Goal: Information Seeking & Learning: Learn about a topic

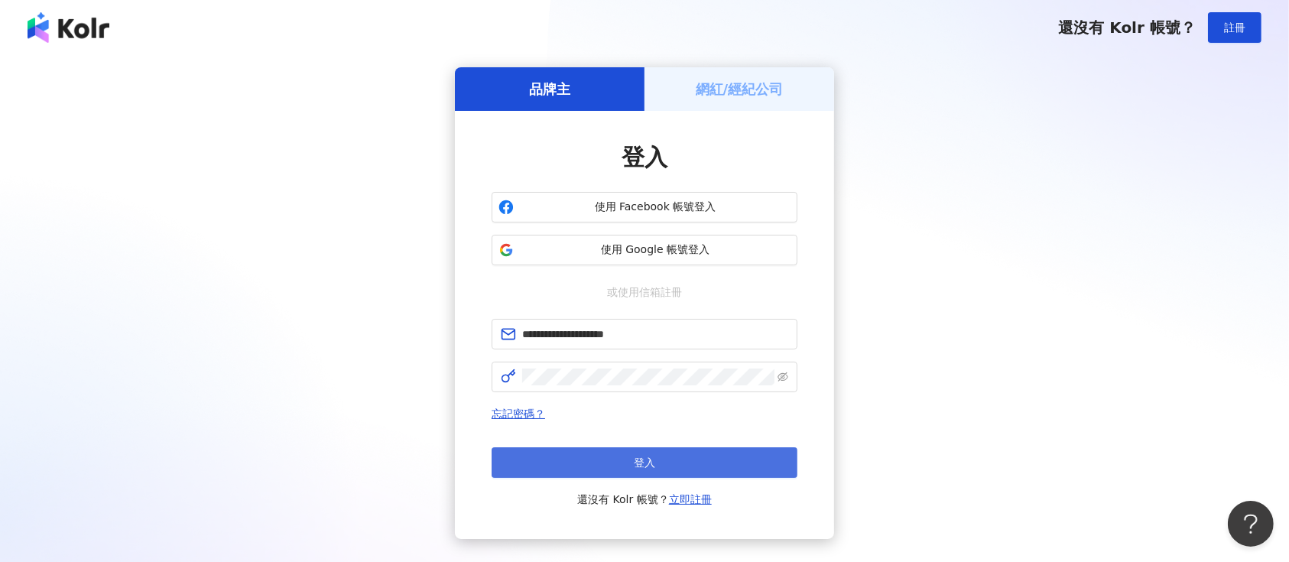
click at [651, 382] on span "登入" at bounding box center [644, 462] width 21 height 12
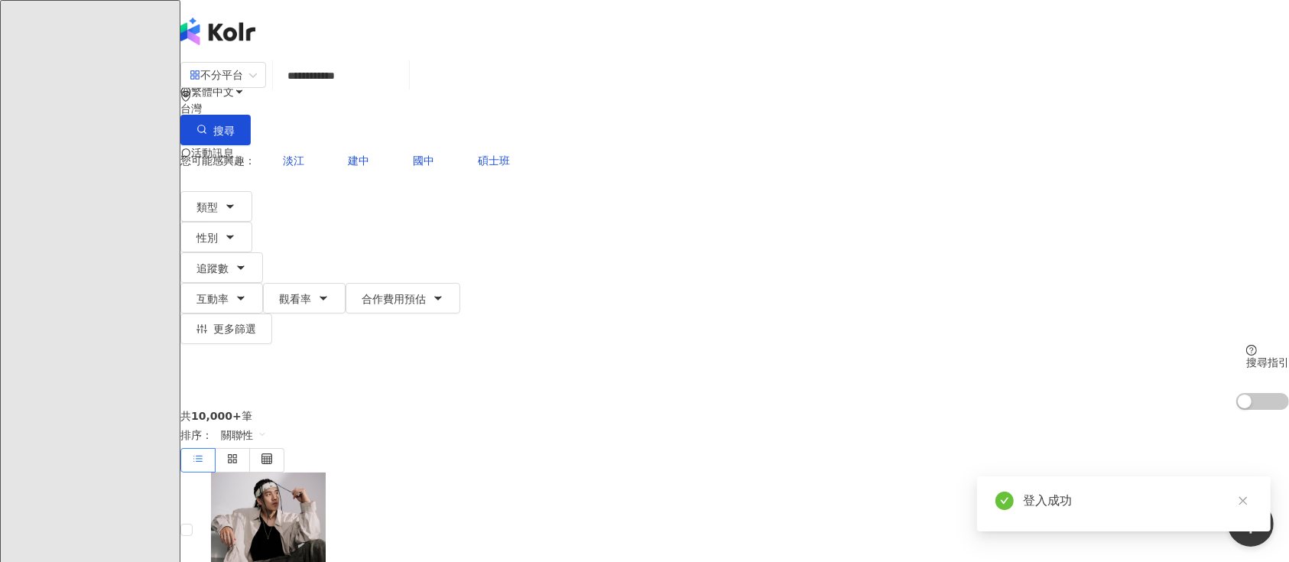
type input "**********"
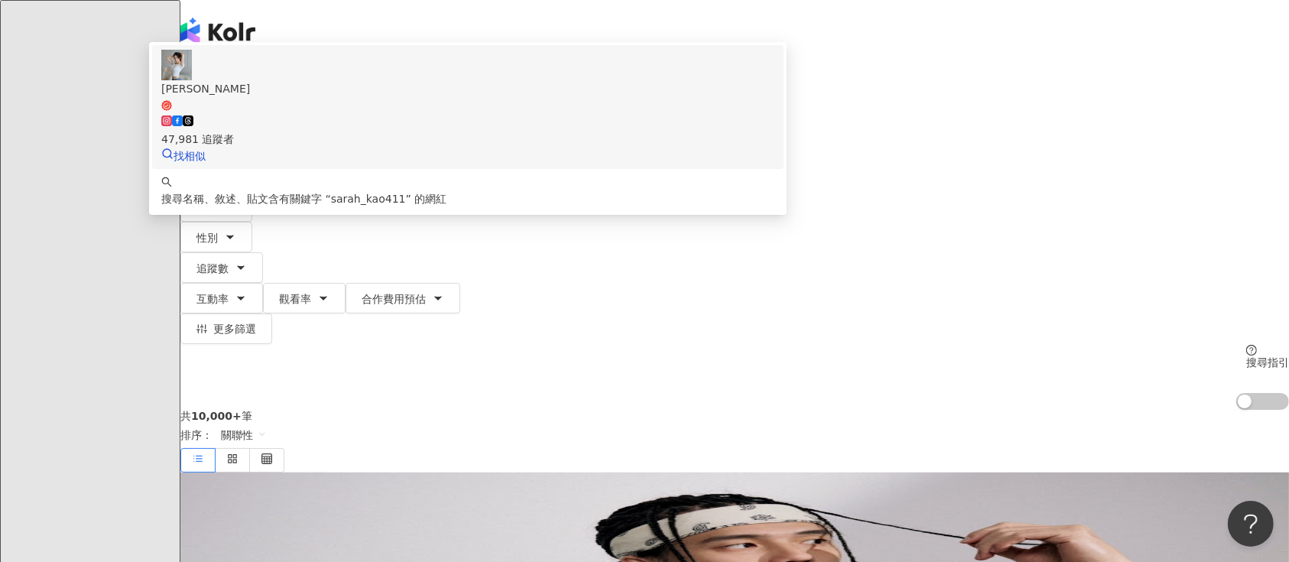
click at [498, 139] on div "47,981 追蹤者" at bounding box center [467, 139] width 613 height 17
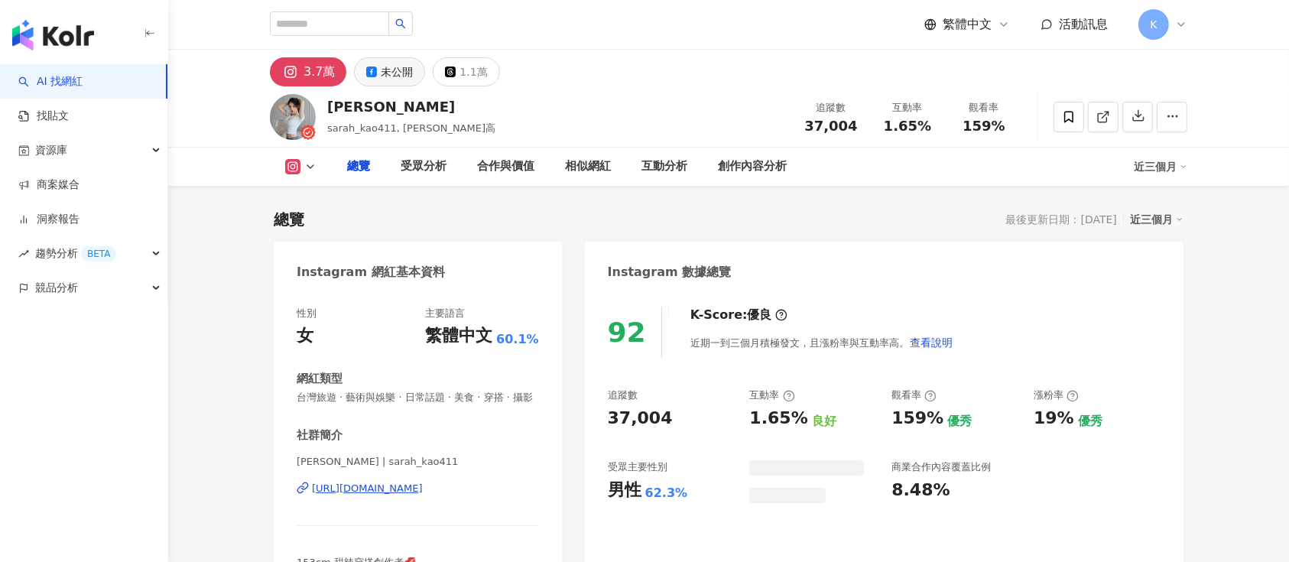
click at [397, 69] on div "未公開" at bounding box center [397, 71] width 32 height 21
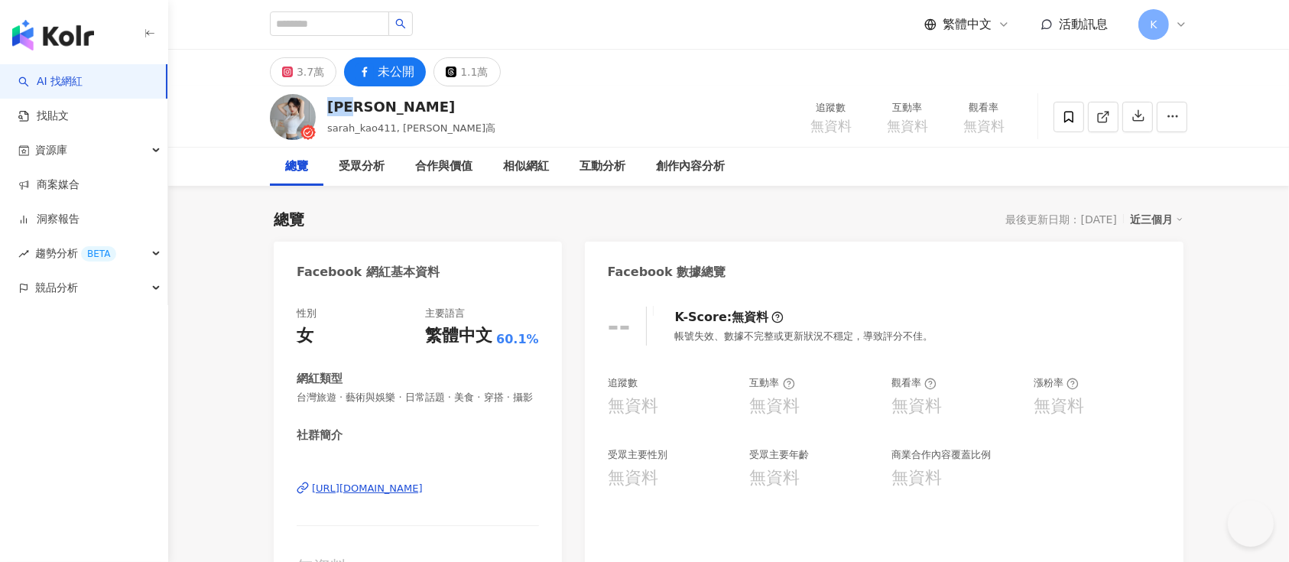
drag, startPoint x: 342, startPoint y: 108, endPoint x: 324, endPoint y: 108, distance: 17.6
click at [324, 108] on div "[PERSON_NAME]sarah_kao411, [PERSON_NAME]高 追蹤數 無資料 互動率 無資料 觀看率 無資料" at bounding box center [728, 116] width 979 height 60
